Goal: Navigation & Orientation: Find specific page/section

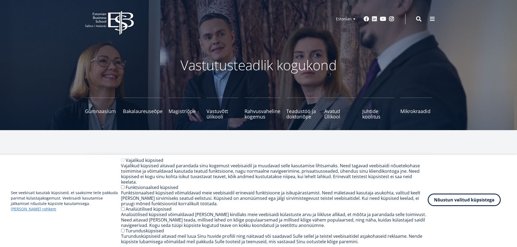
click at [480, 201] on button "Nõustun valitud küpsistega" at bounding box center [464, 200] width 73 height 12
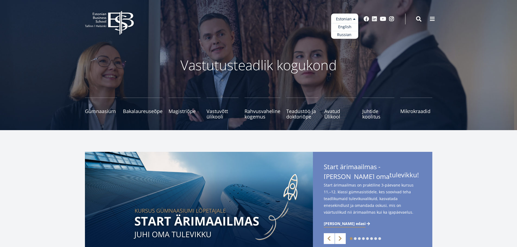
click at [356, 19] on ul "Estonian English Russian" at bounding box center [344, 26] width 27 height 25
click at [346, 35] on link "Russian" at bounding box center [344, 35] width 27 height 8
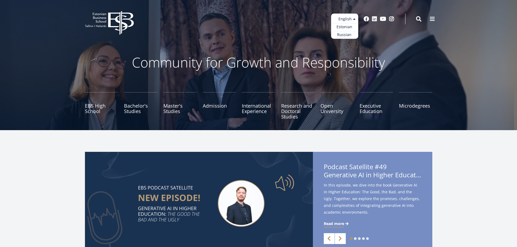
click at [350, 19] on ul "Estonian English Russian" at bounding box center [344, 26] width 27 height 25
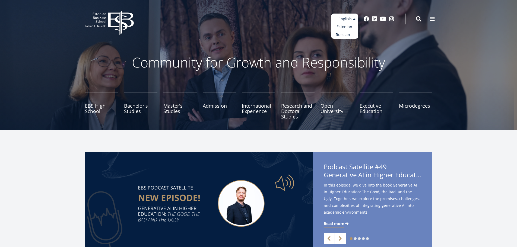
click at [341, 34] on link "Russian" at bounding box center [344, 35] width 27 height 8
click at [432, 109] on ul "EBS High School Bachelor's Studies Master's Studies Admission International Exp…" at bounding box center [255, 108] width 353 height 33
